Goal: Task Accomplishment & Management: Complete application form

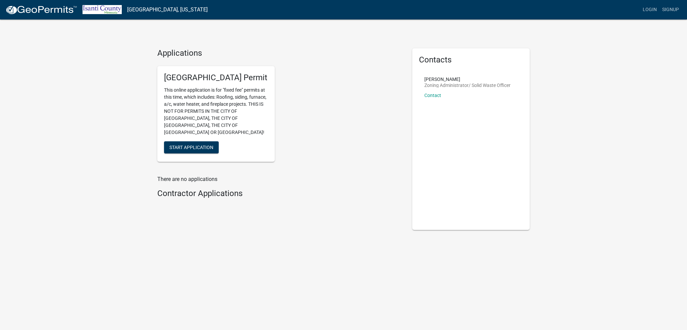
click at [195, 175] on p "There are no applications" at bounding box center [279, 179] width 245 height 8
click at [210, 143] on button "Start Application" at bounding box center [191, 147] width 55 height 12
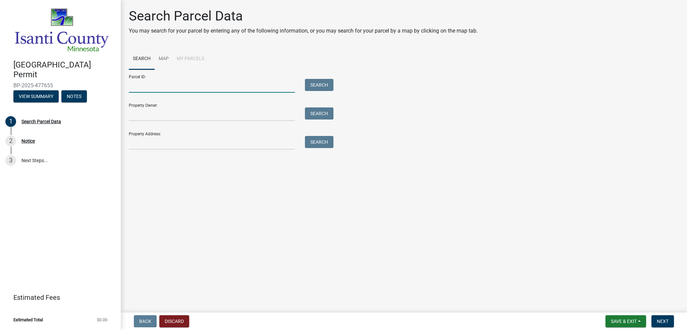
click at [145, 83] on input "Parcel ID:" at bounding box center [212, 86] width 166 height 14
click at [152, 118] on input "Property Owner:" at bounding box center [212, 114] width 166 height 14
click at [134, 85] on input "Parcel ID:" at bounding box center [212, 86] width 166 height 14
paste input "13.021.0100"
type input "13.021.0100"
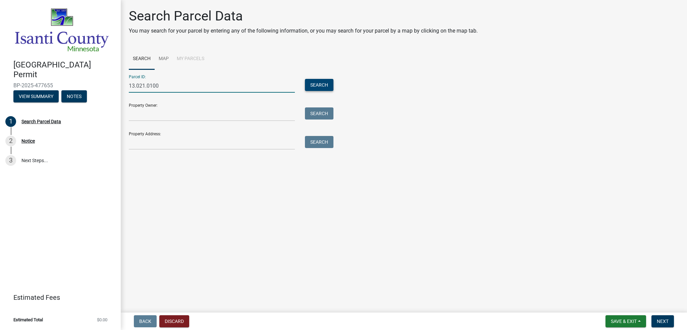
click at [314, 83] on button "Search" at bounding box center [319, 85] width 29 height 12
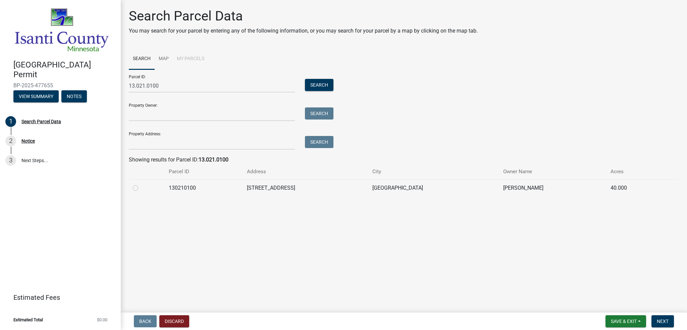
click at [294, 187] on td "[STREET_ADDRESS]" at bounding box center [305, 188] width 125 height 16
click at [141, 184] on label at bounding box center [141, 184] width 0 height 0
click at [141, 188] on input "radio" at bounding box center [143, 186] width 4 height 4
radio input "true"
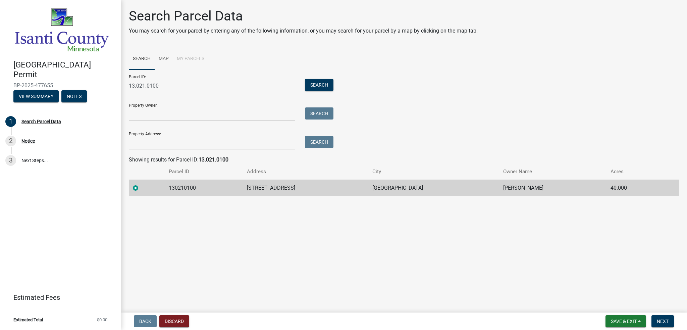
click at [345, 190] on td "[STREET_ADDRESS]" at bounding box center [305, 188] width 125 height 16
click at [345, 189] on td "[STREET_ADDRESS]" at bounding box center [305, 188] width 125 height 16
click at [345, 188] on td "[STREET_ADDRESS]" at bounding box center [305, 188] width 125 height 16
click at [668, 321] on button "Next" at bounding box center [663, 321] width 22 height 12
